Goal: Book appointment/travel/reservation

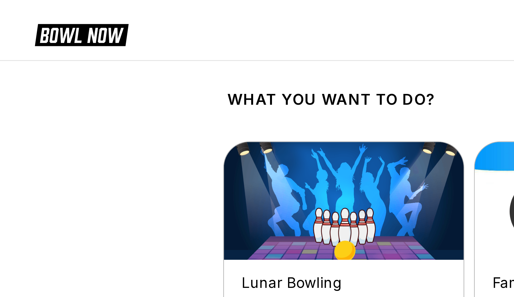
click at [33, 297] on html "What you want to do? Lunar Bowling Come enjoy Lunar Bowling with us every [DATE…" at bounding box center [257, 216] width 514 height 432
click at [102, 146] on link "Reserve now" at bounding box center [126, 148] width 49 height 12
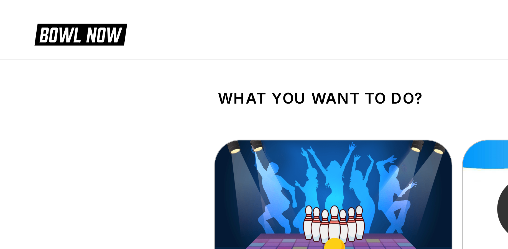
click at [33, 249] on html "What you want to do? Lunar Bowling Come enjoy Lunar Bowling with us every [DATE…" at bounding box center [254, 216] width 508 height 432
click at [99, 146] on link "Reserve now" at bounding box center [123, 148] width 49 height 12
